Goal: Navigation & Orientation: Find specific page/section

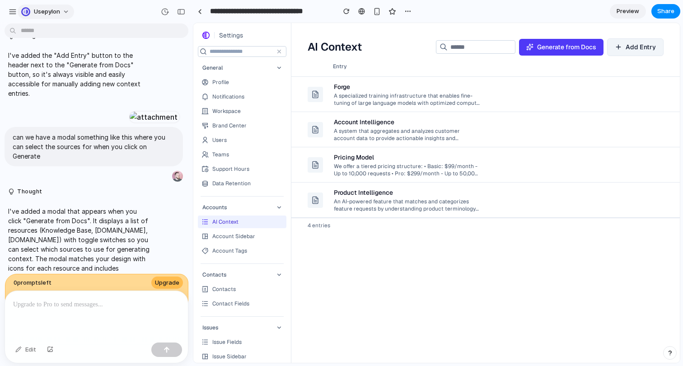
click at [35, 12] on span "usepylon" at bounding box center [47, 11] width 26 height 9
click at [35, 12] on div "Settings Invite members Change theme Sign out" at bounding box center [341, 183] width 683 height 366
click at [41, 10] on span "usepylon" at bounding box center [47, 11] width 26 height 9
click at [11, 3] on div "Settings Invite members Change theme Sign out" at bounding box center [341, 183] width 683 height 366
click at [13, 10] on div "button" at bounding box center [13, 12] width 8 height 8
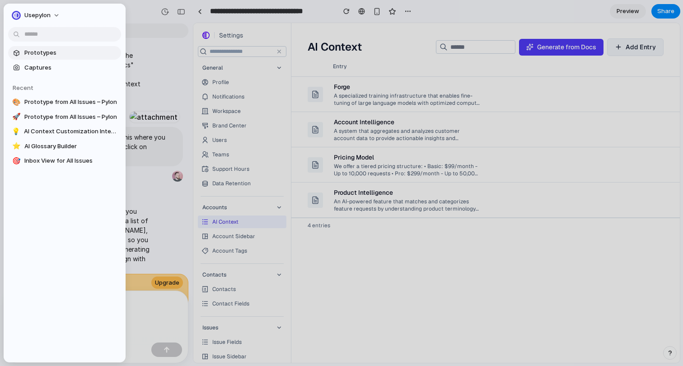
click at [50, 54] on span "Prototypes" at bounding box center [70, 52] width 93 height 9
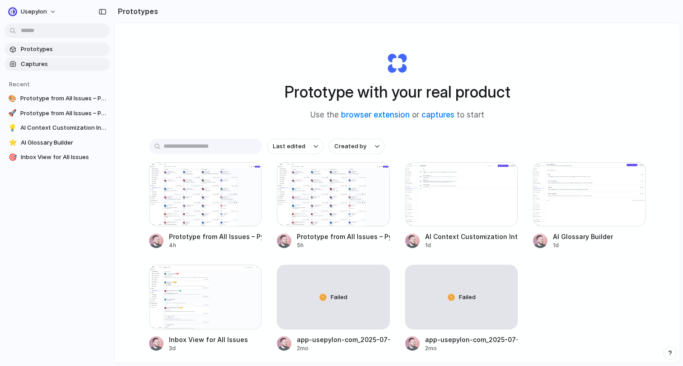
click at [23, 60] on span "Captures" at bounding box center [63, 64] width 85 height 9
